Goal: Task Accomplishment & Management: Use online tool/utility

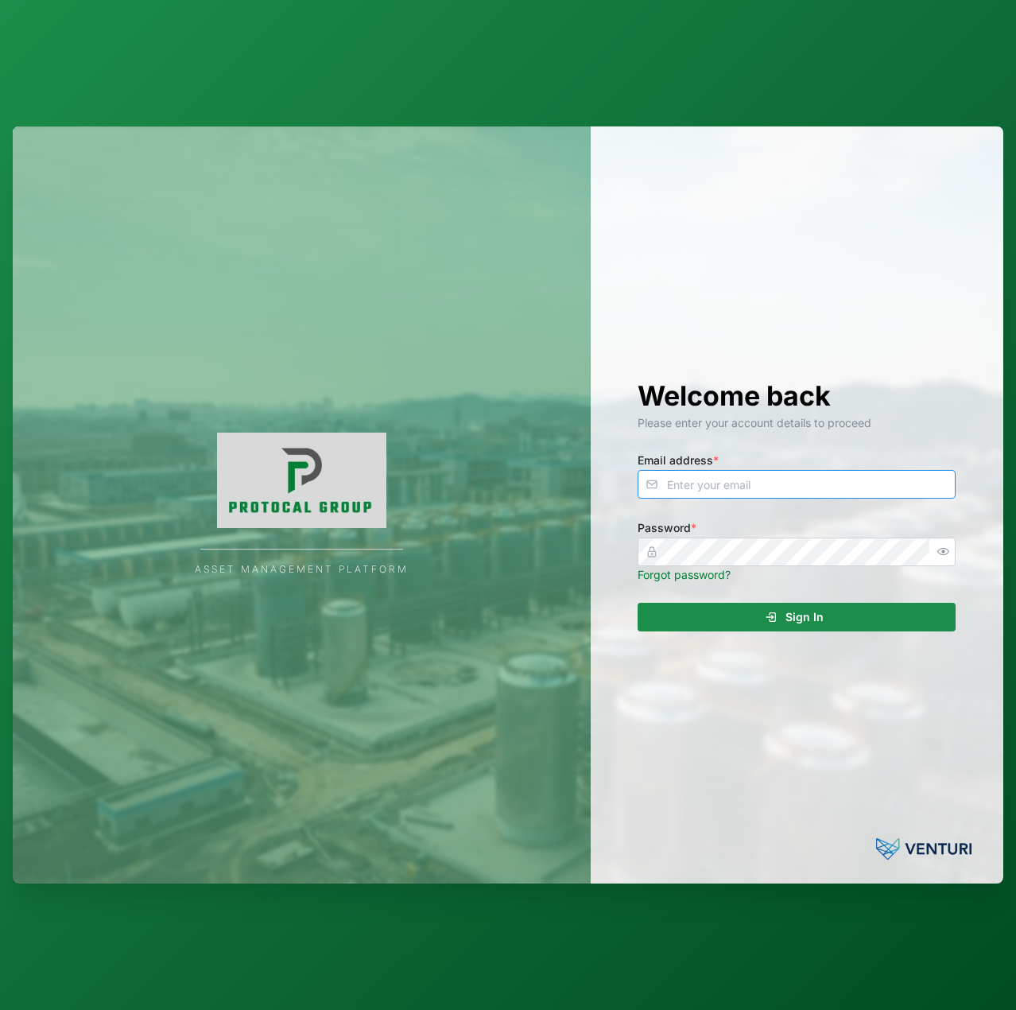
click at [705, 493] on input "Email address *" at bounding box center [797, 484] width 318 height 29
type input "[EMAIL_ADDRESS][PERSON_NAME][DOMAIN_NAME]"
click at [638, 603] on button "Sign In" at bounding box center [797, 617] width 318 height 29
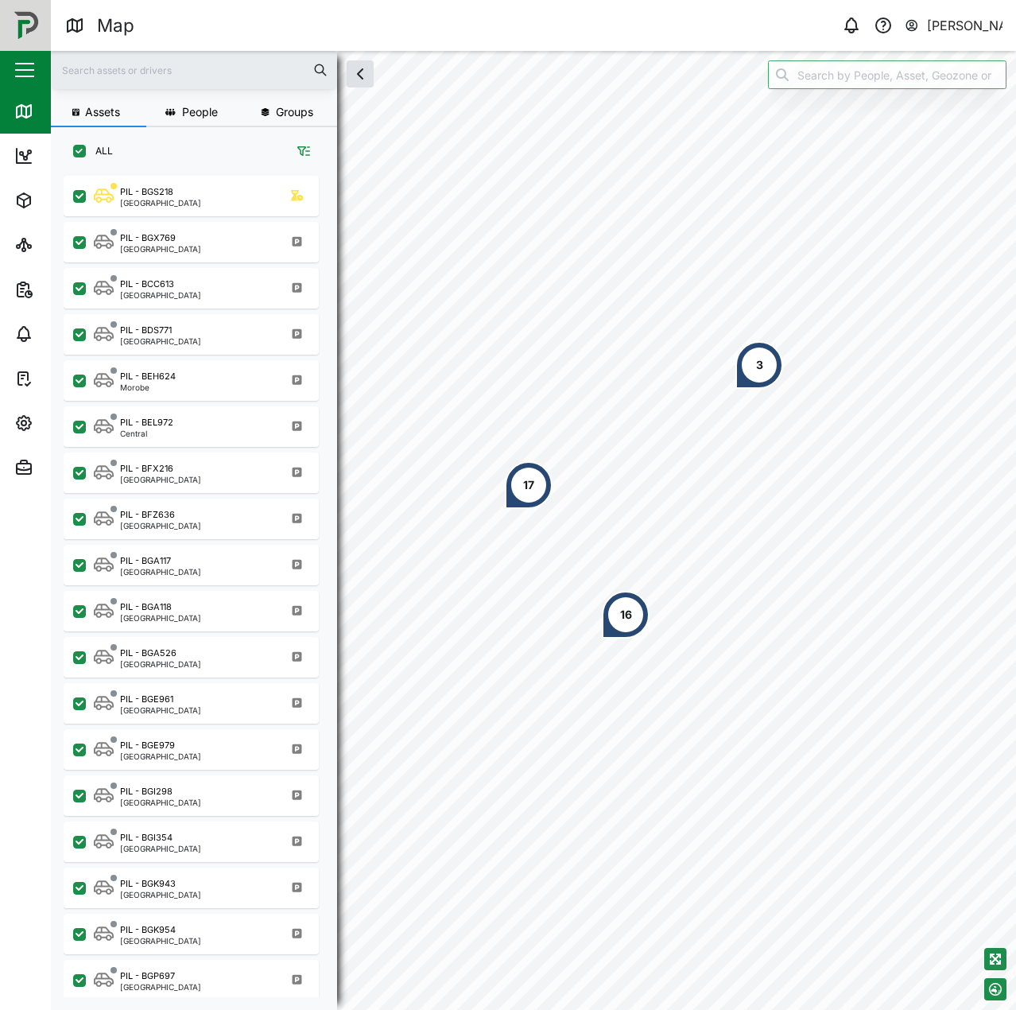
scroll to position [815, 249]
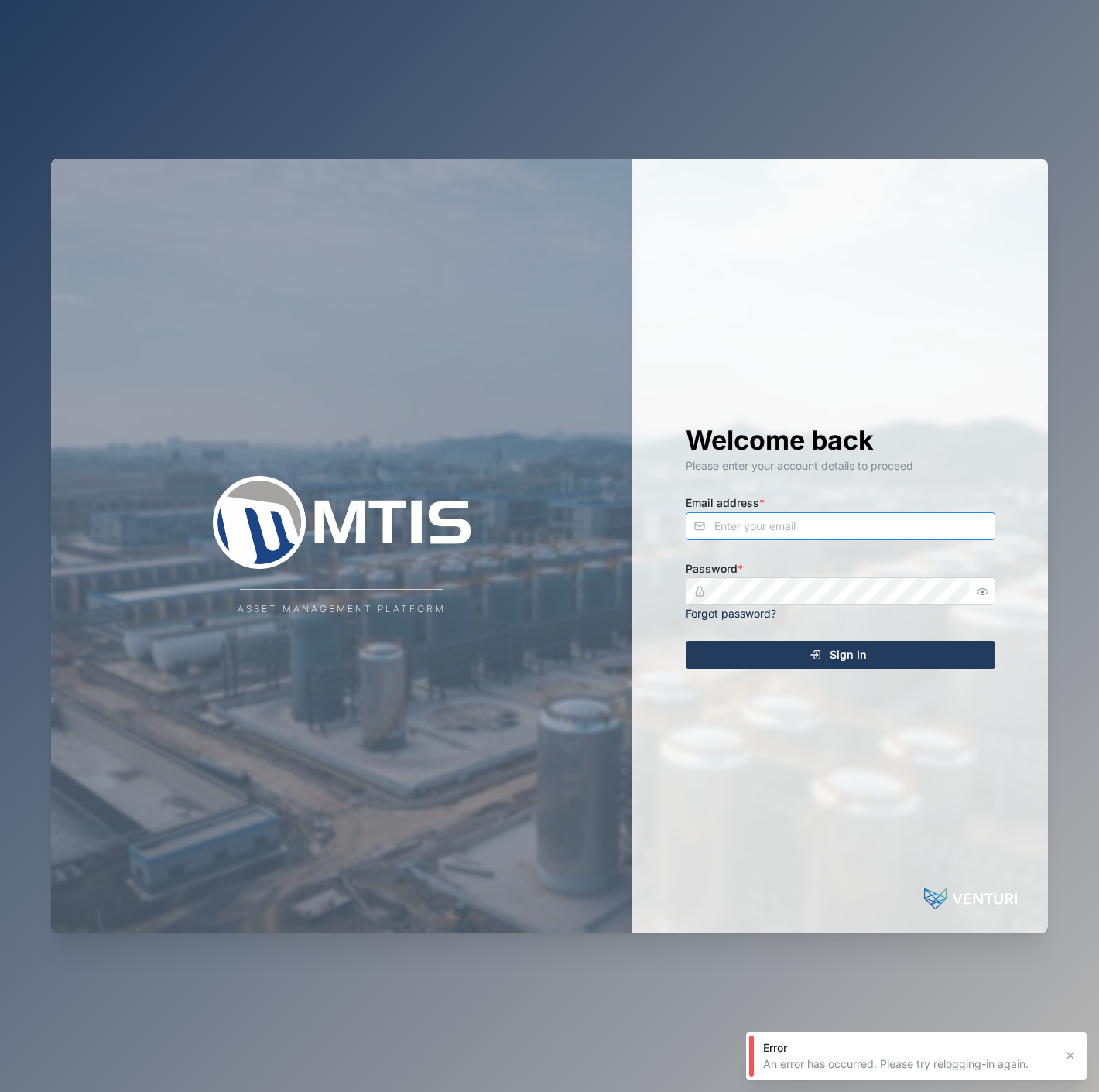
click at [833, 525] on input "Email address *" at bounding box center [841, 526] width 310 height 28
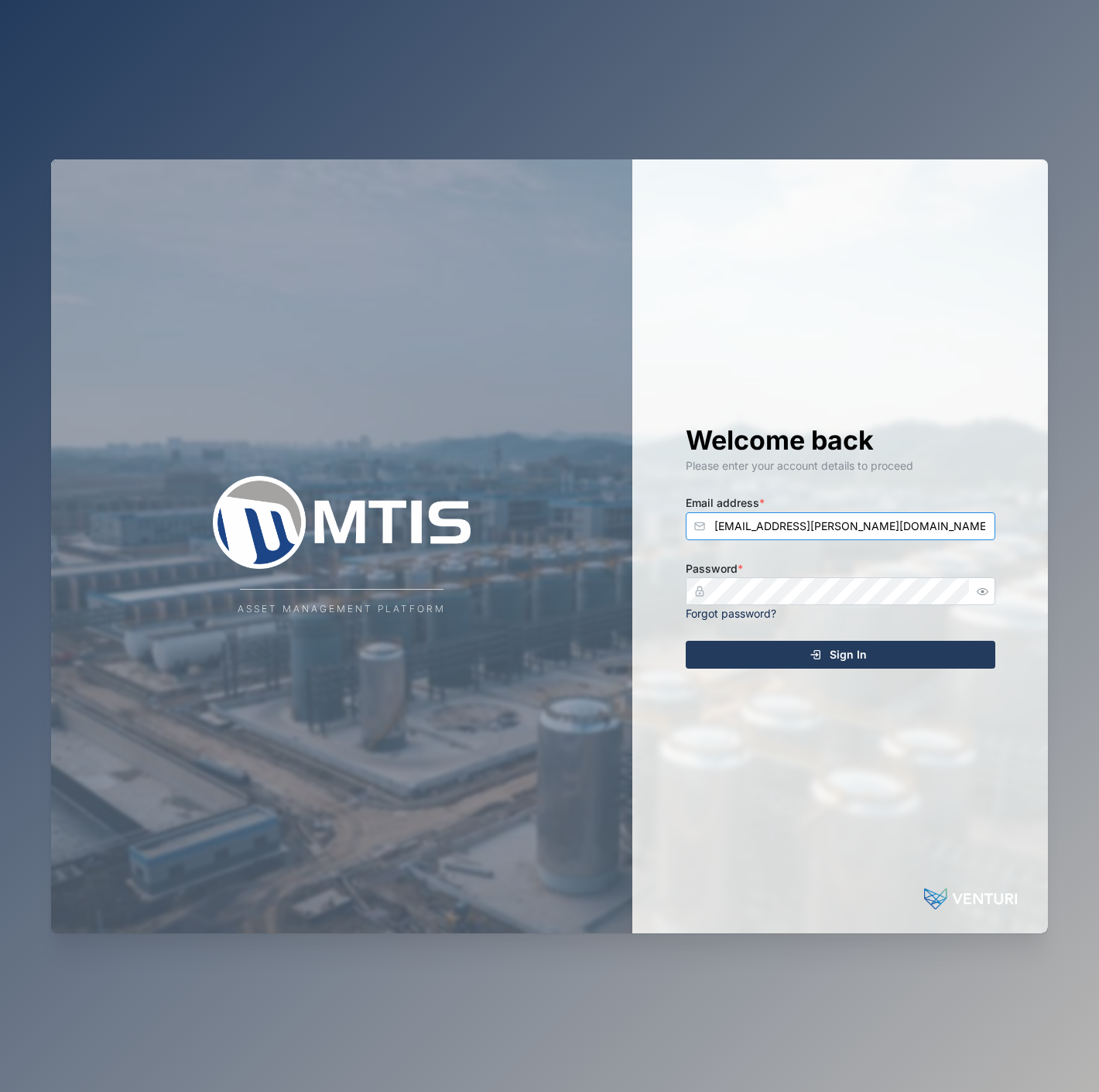
type input "[EMAIL_ADDRESS][PERSON_NAME][DOMAIN_NAME]"
click at [686, 640] on button "Sign In" at bounding box center [841, 654] width 310 height 28
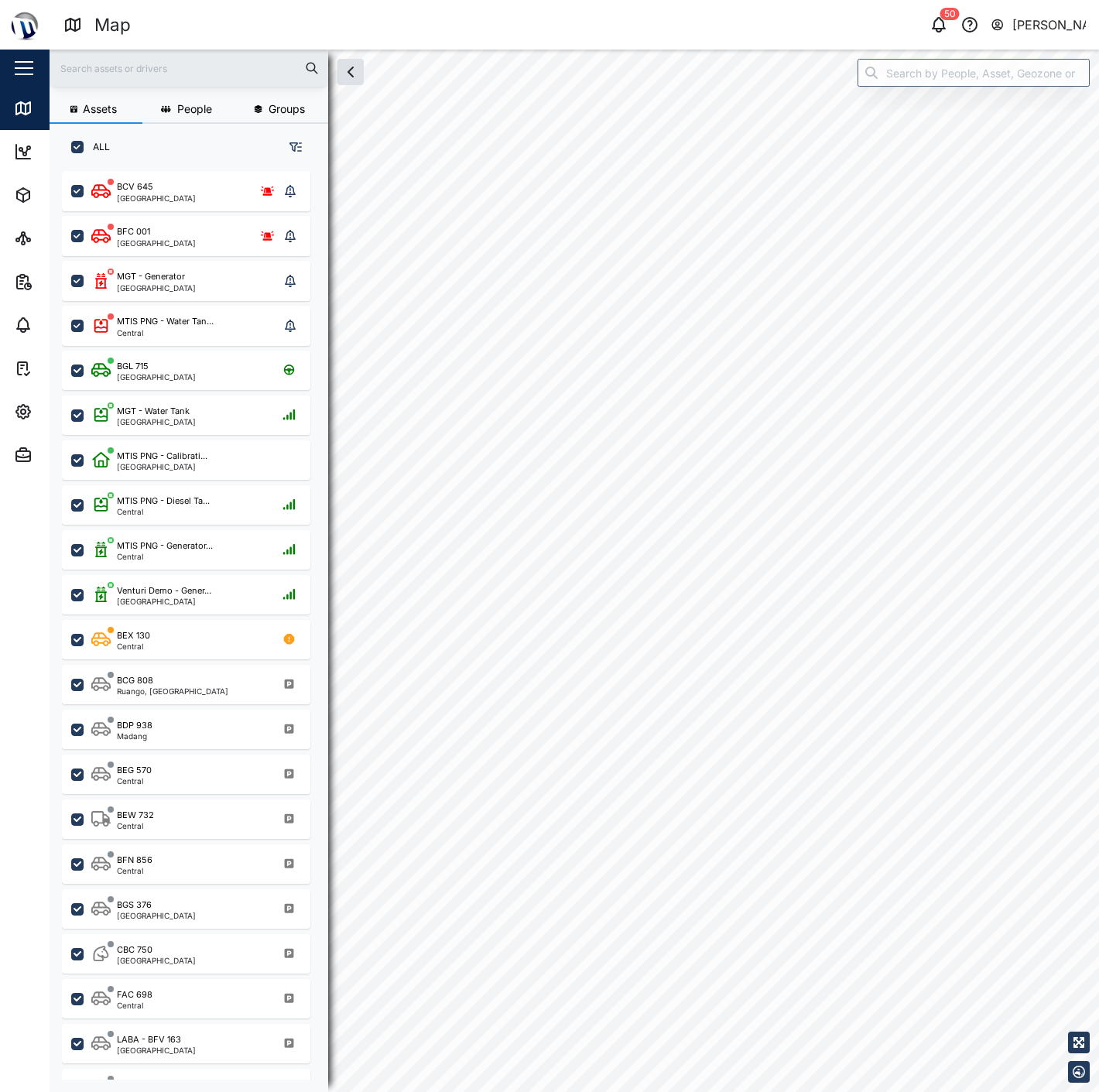
checkbox input "true"
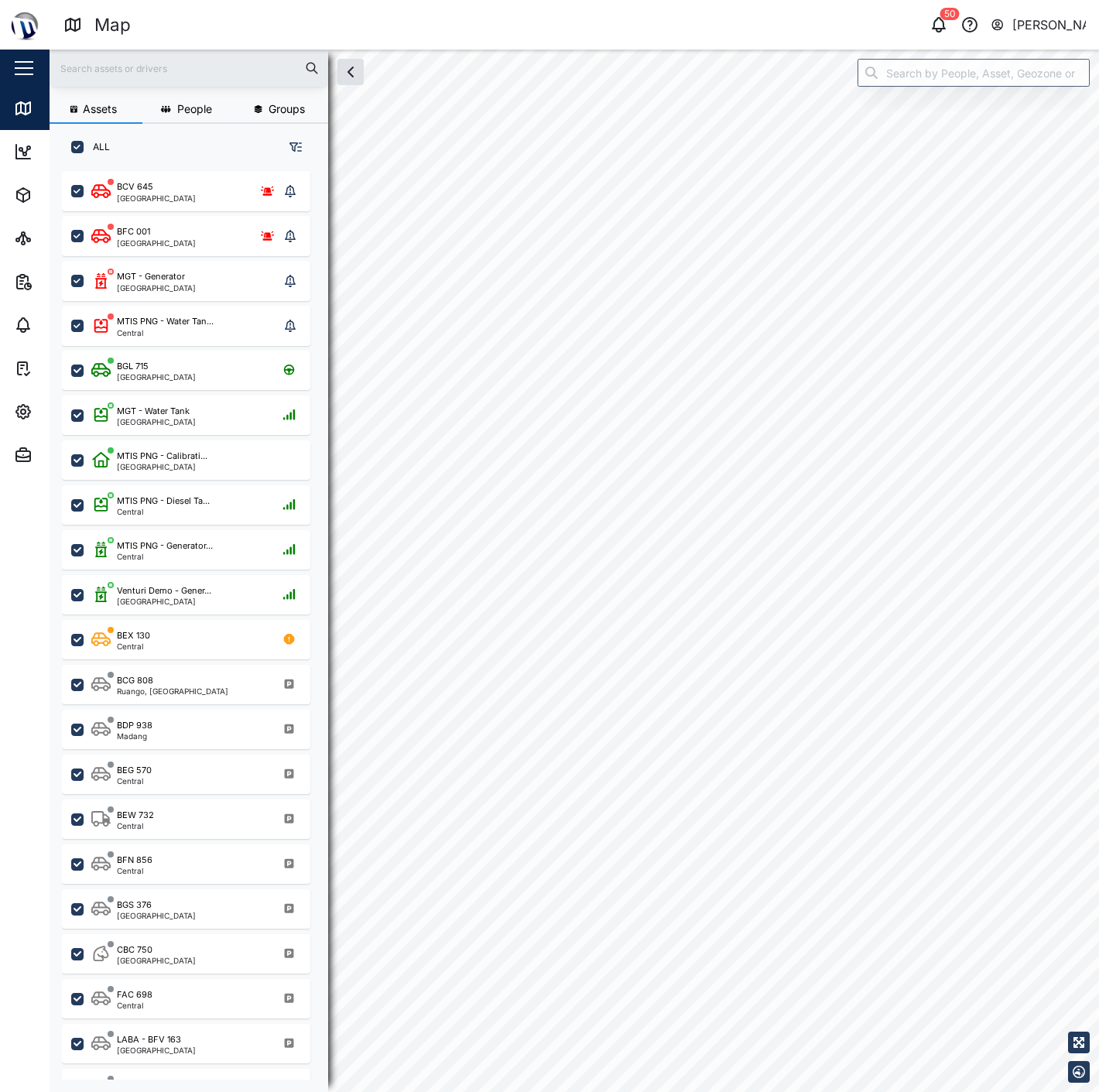
checkbox input "true"
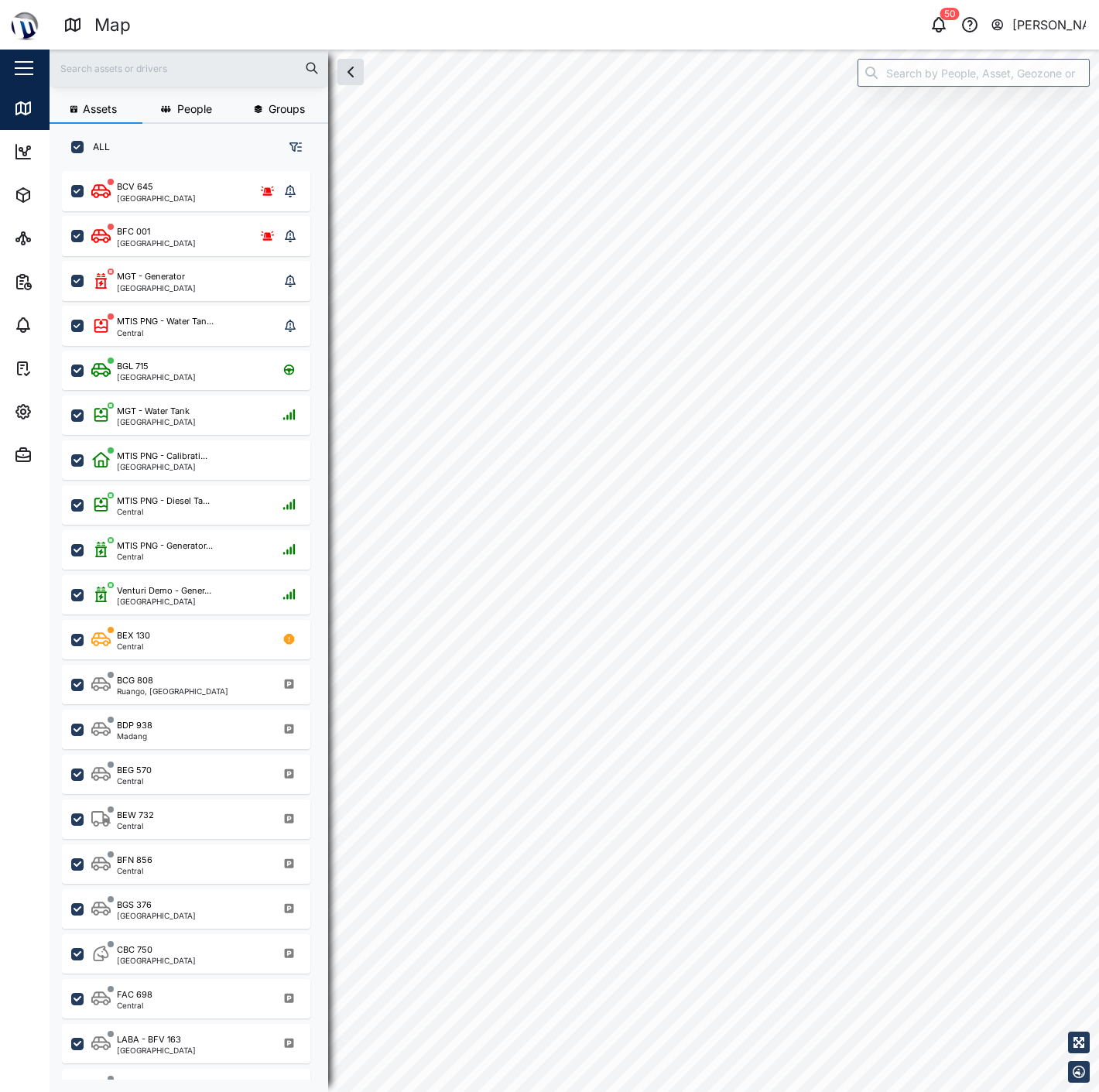
checkbox input "true"
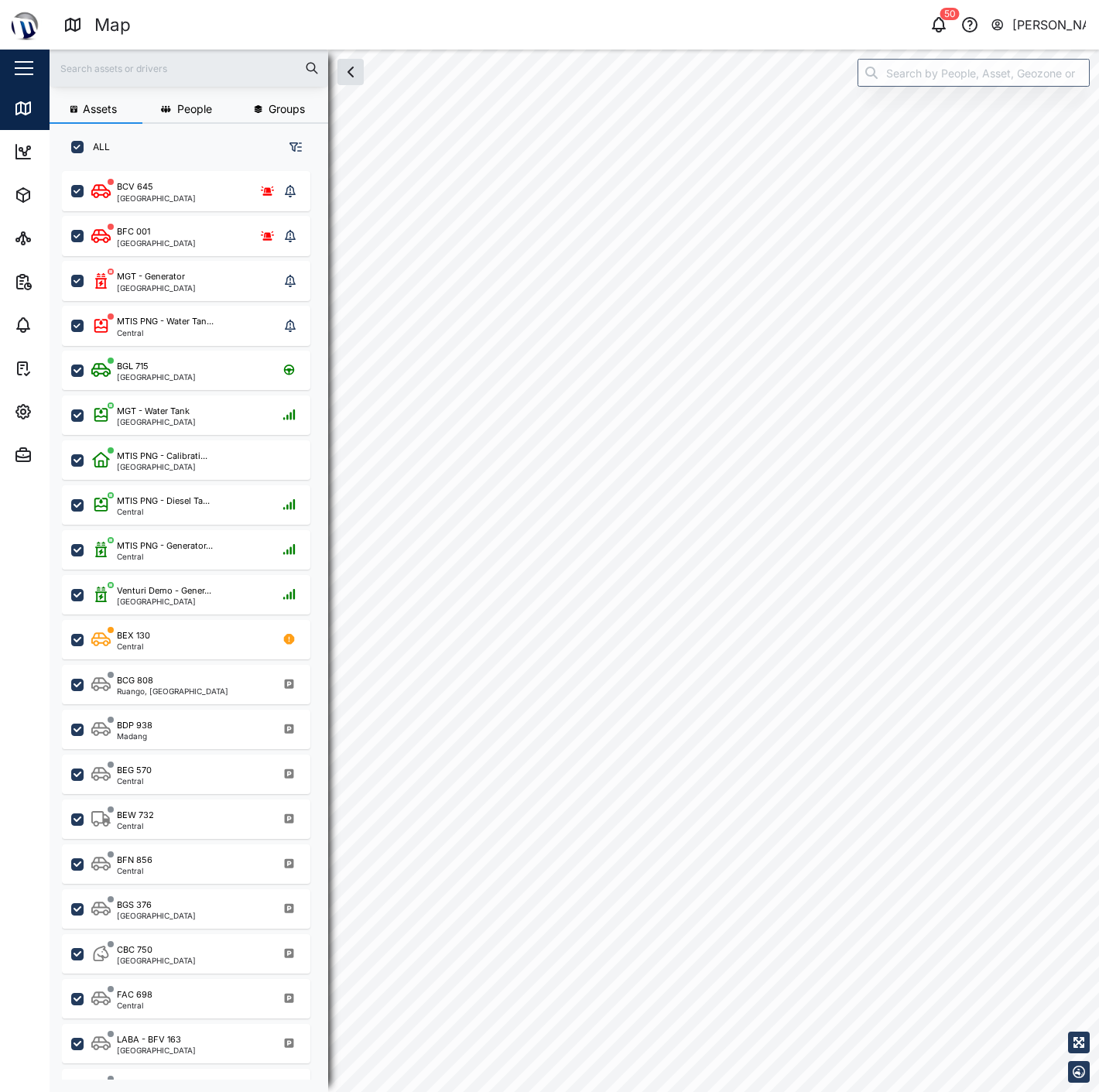
checkbox input "true"
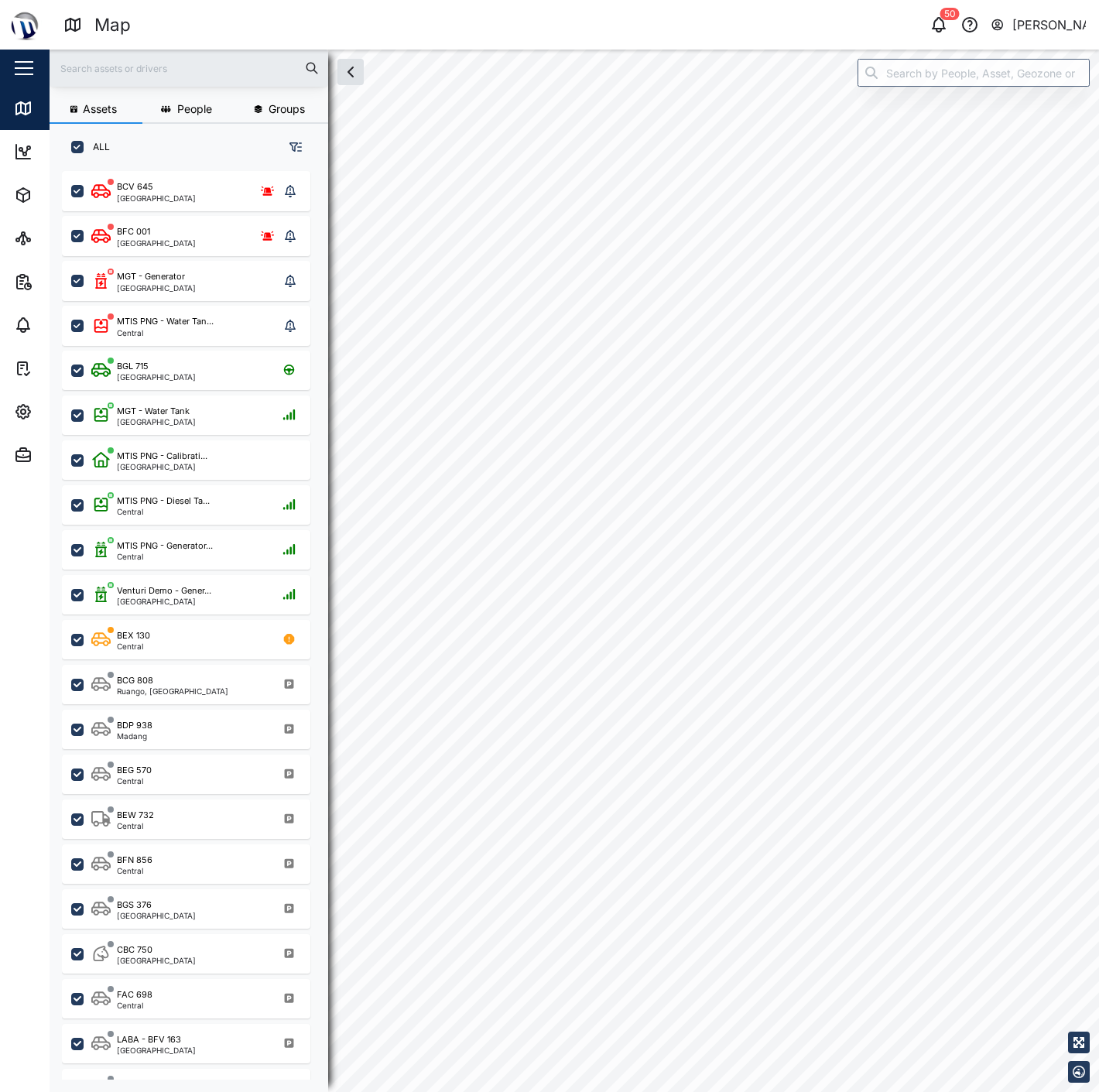
checkbox input "true"
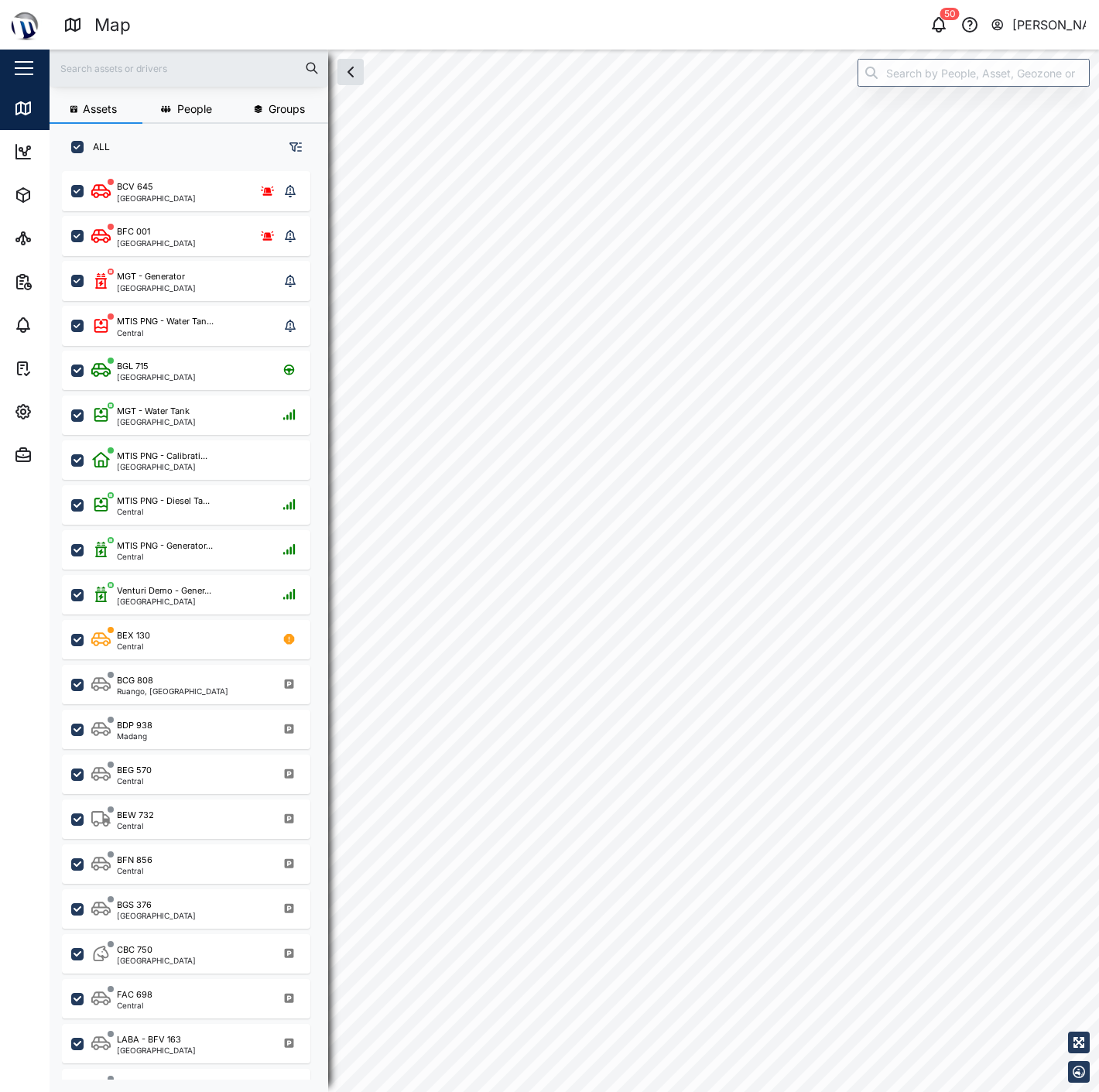
checkbox input "true"
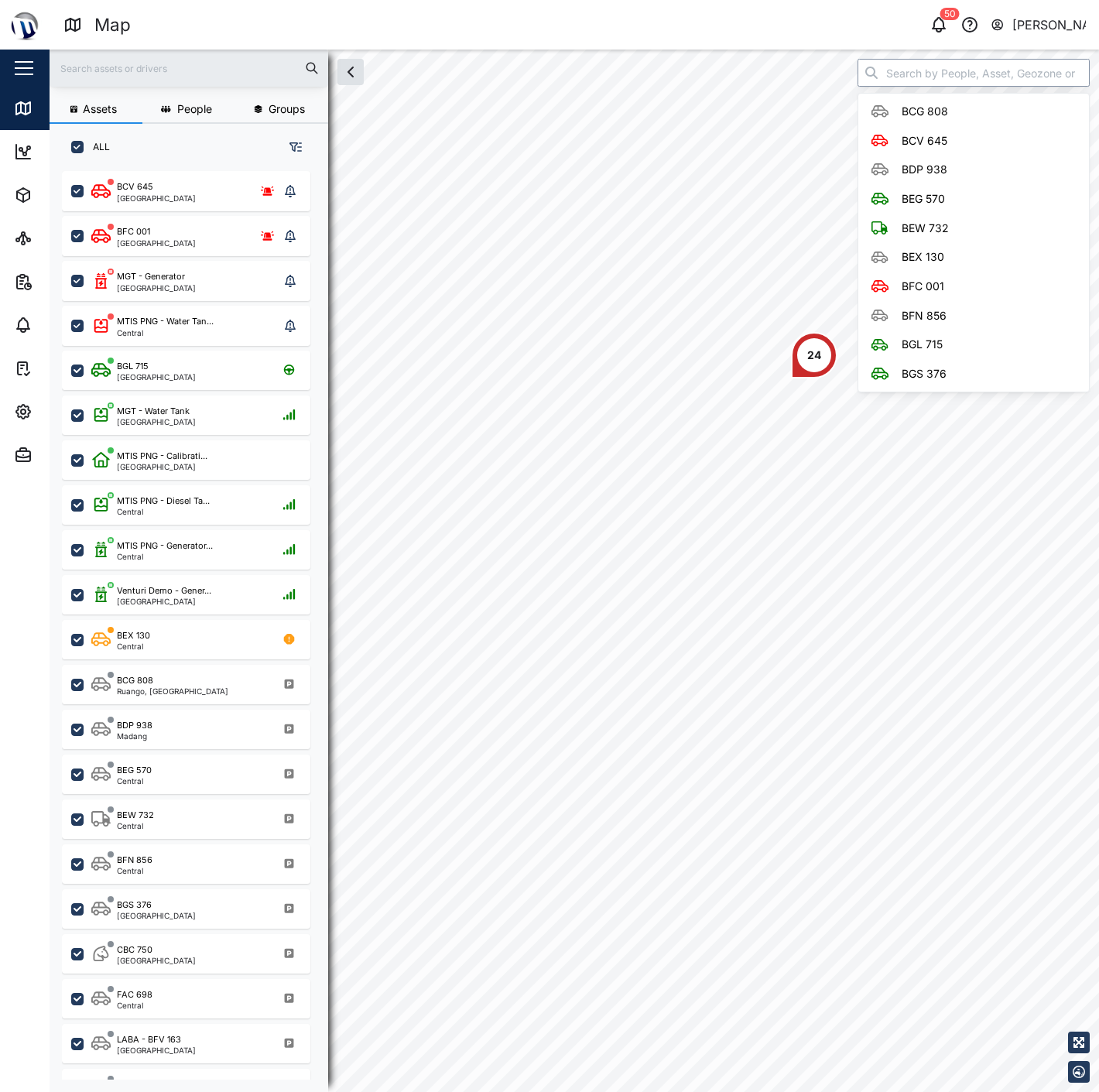
click at [909, 71] on input "search" at bounding box center [973, 72] width 233 height 28
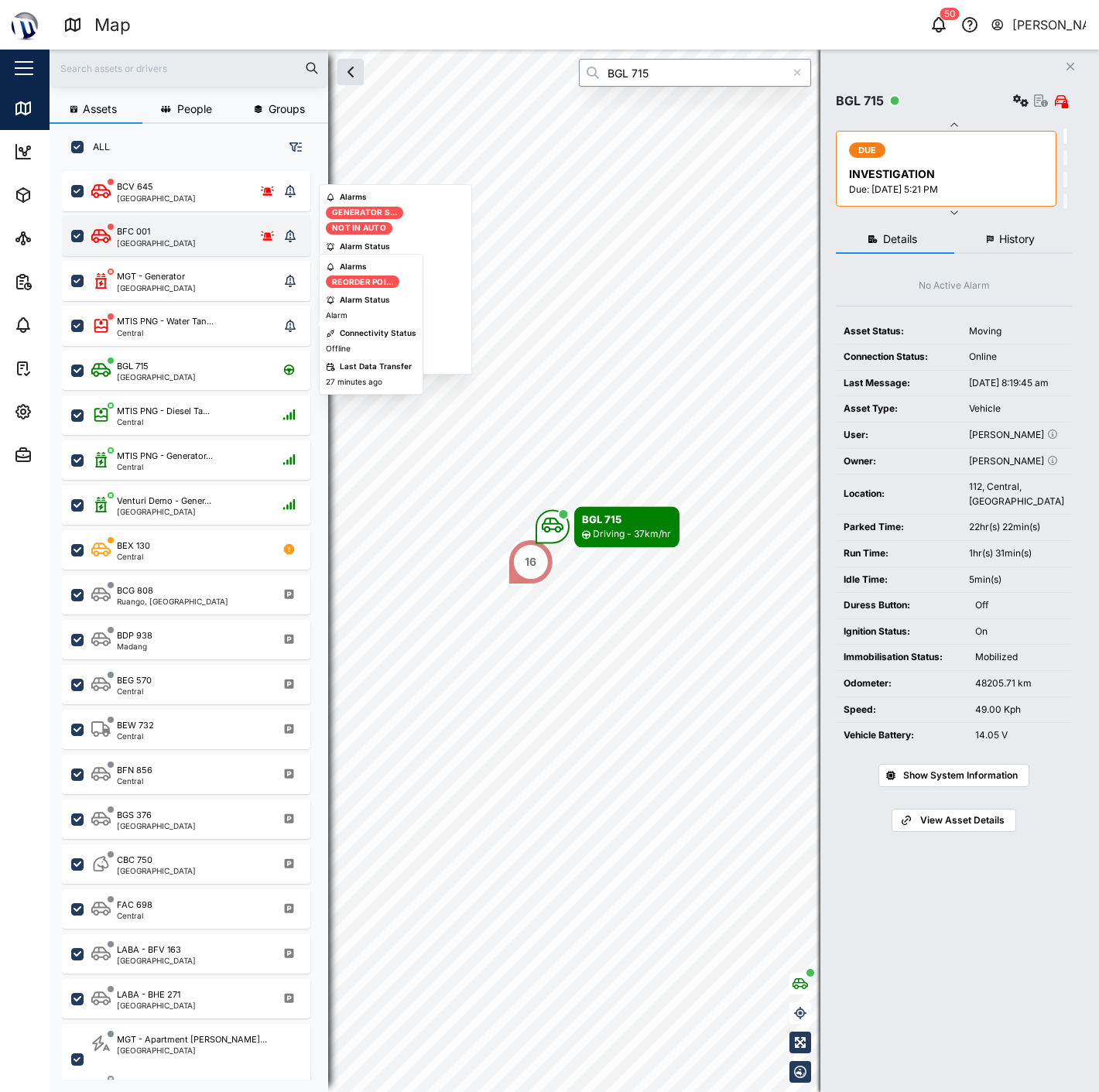
type input "BGL 715"
click at [168, 233] on div "BFC 001 [GEOGRAPHIC_DATA]" at bounding box center [185, 236] width 188 height 21
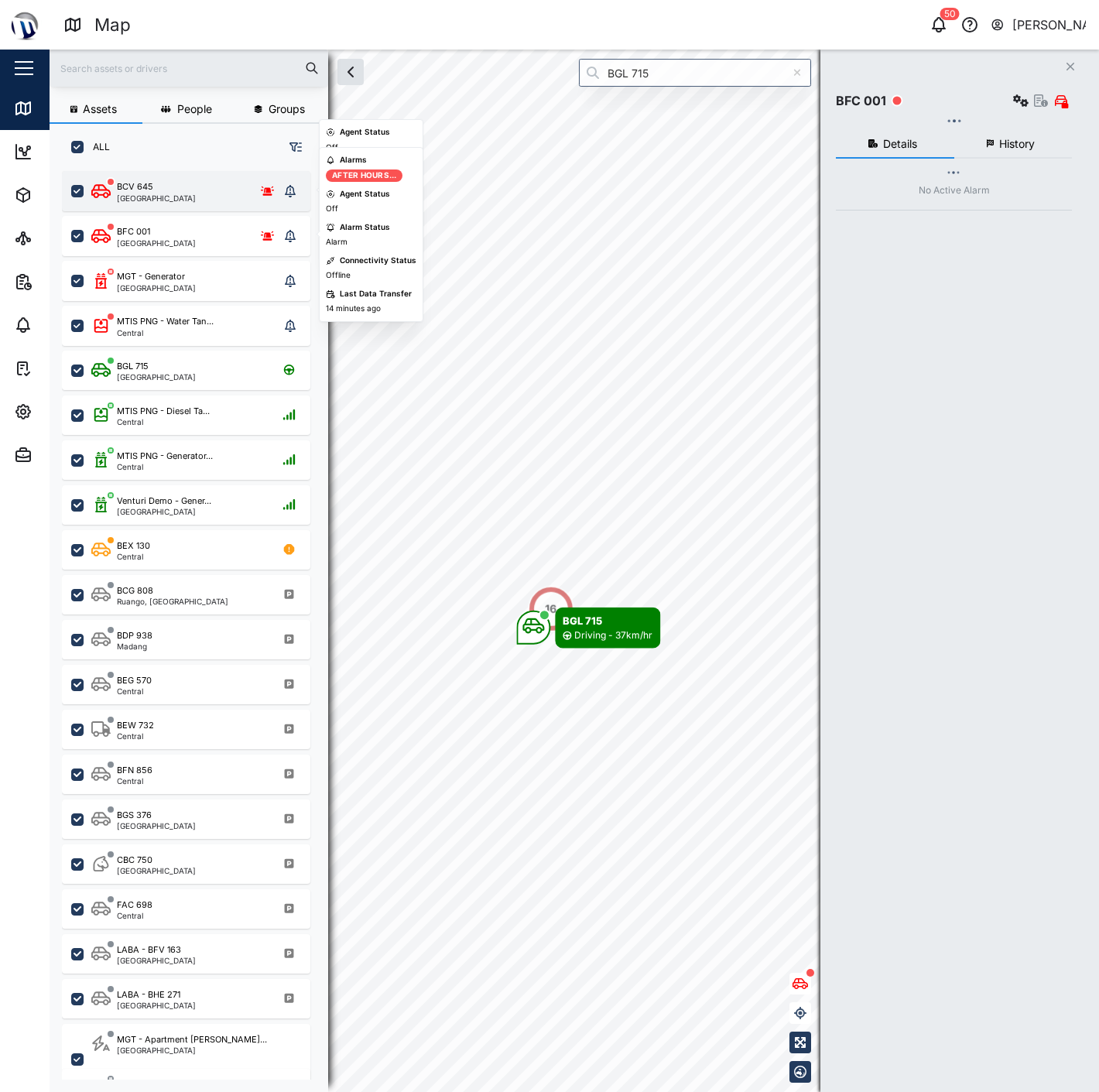
click at [172, 190] on div "BCV 645 [GEOGRAPHIC_DATA]" at bounding box center [185, 191] width 188 height 21
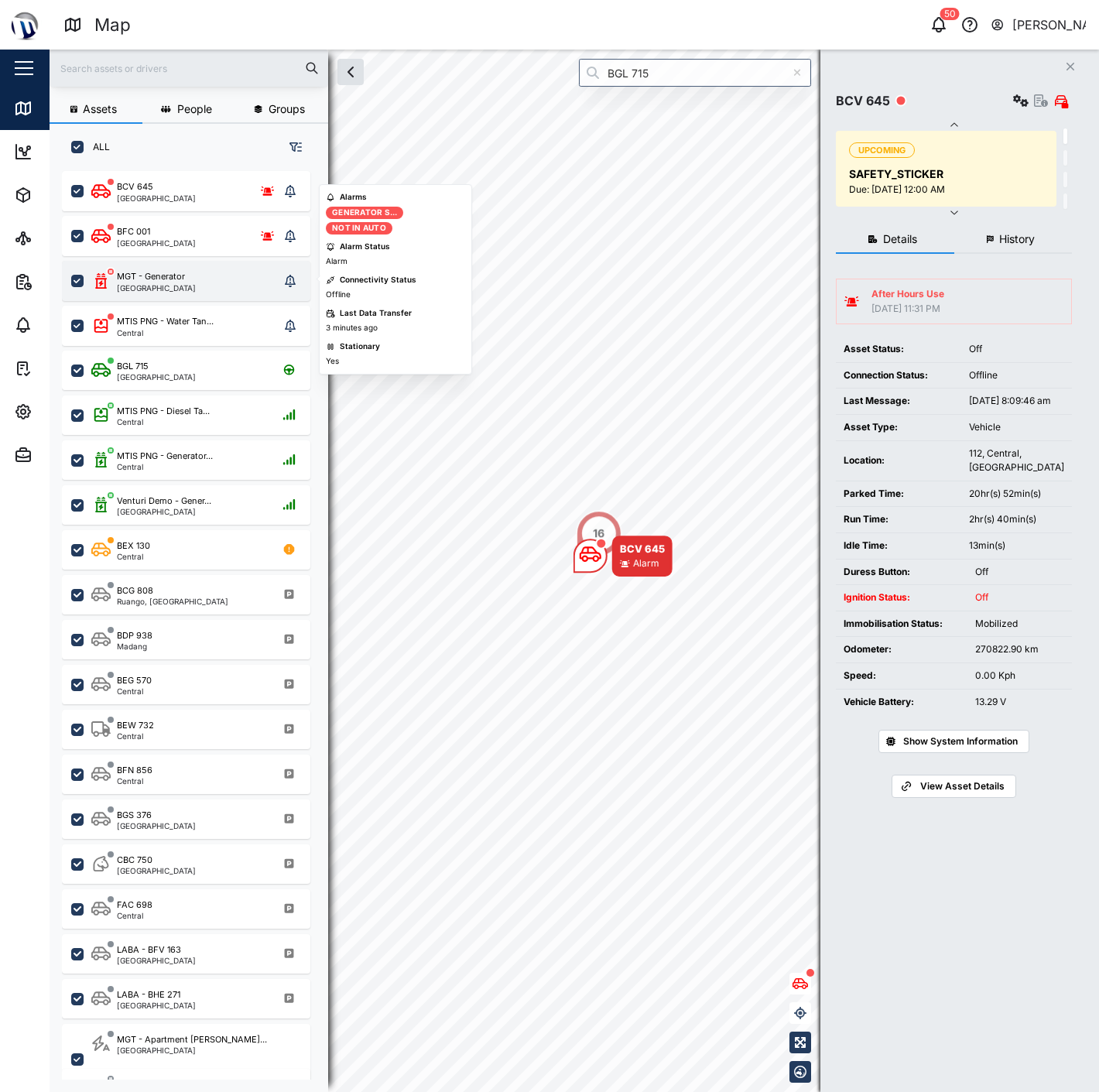
click at [165, 267] on div "MGT - Generator [GEOGRAPHIC_DATA]" at bounding box center [186, 280] width 248 height 40
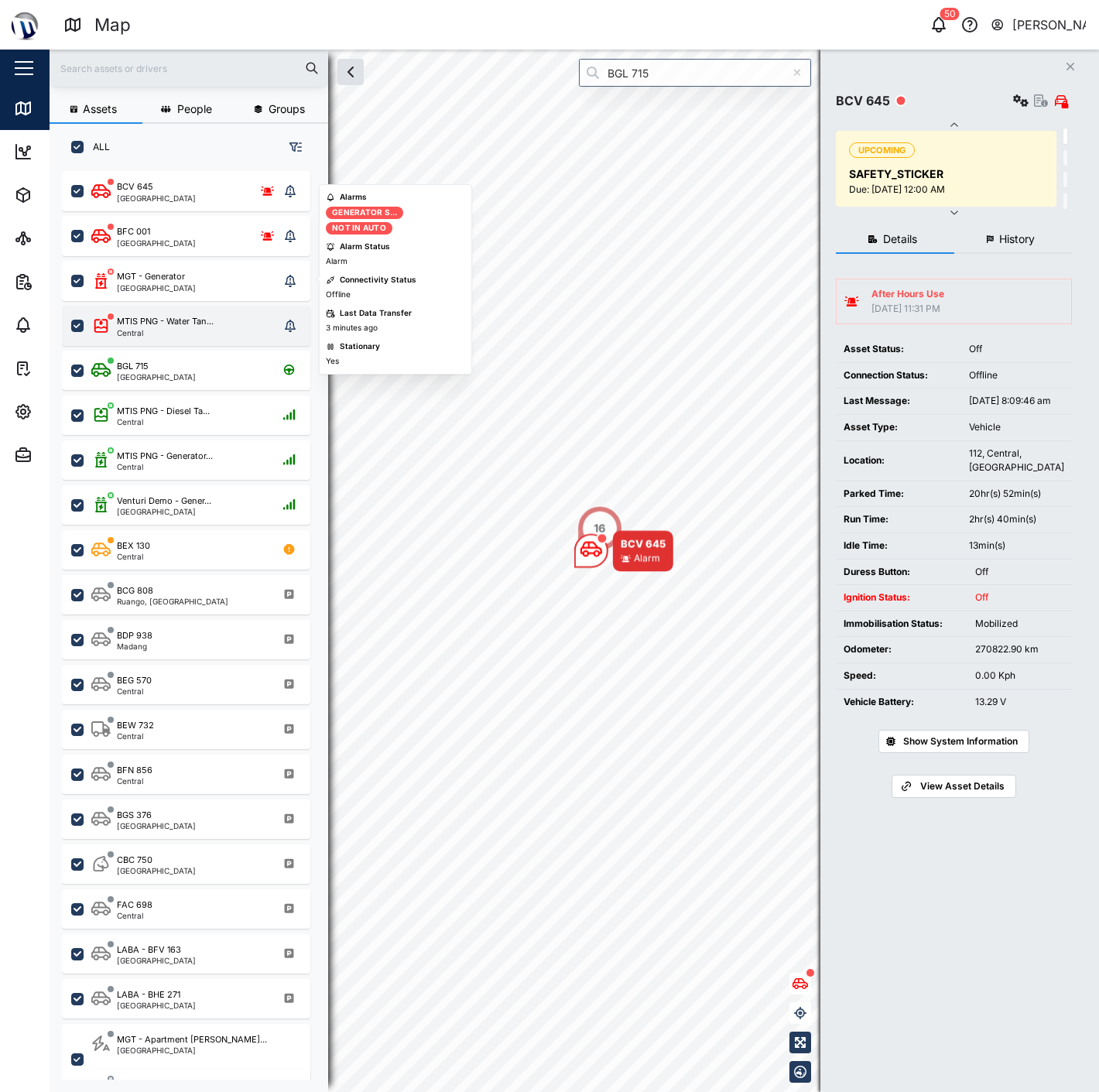
click at [172, 320] on div "MTIS PNG - Water Tan..." at bounding box center [165, 322] width 96 height 14
